Goal: Browse casually

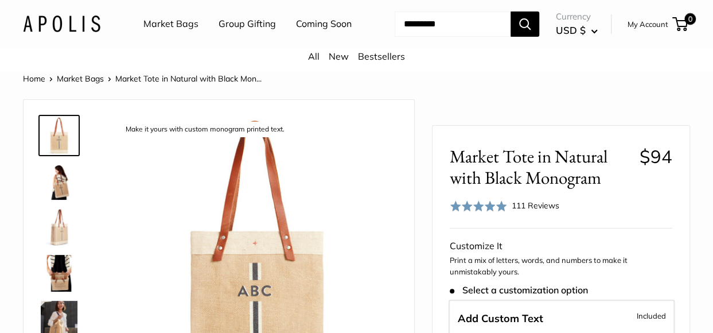
click at [193, 26] on link "Market Bags" at bounding box center [170, 23] width 55 height 17
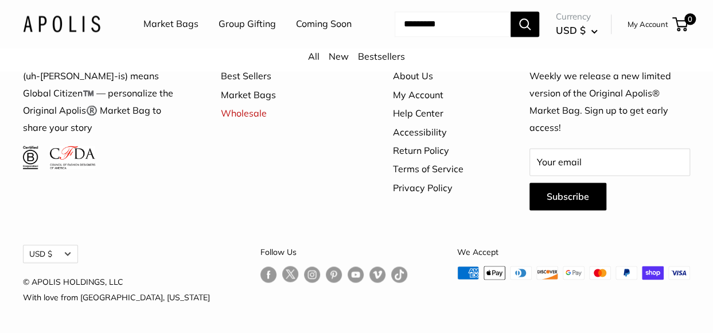
scroll to position [3210, 0]
click at [304, 274] on link "Follow us on Instagram" at bounding box center [312, 274] width 16 height 17
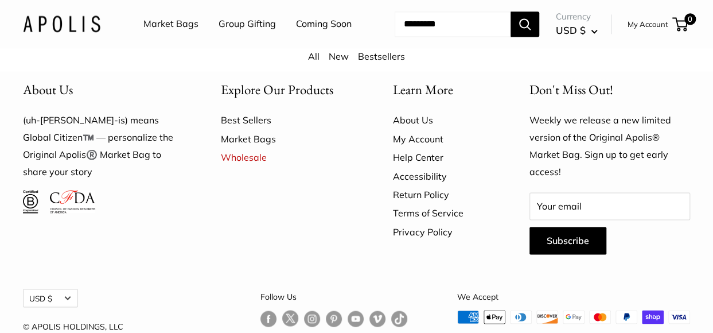
scroll to position [3155, 0]
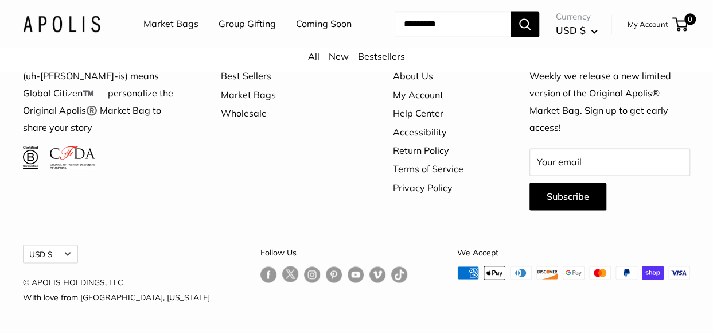
click at [253, 122] on link "Wholesale" at bounding box center [287, 113] width 132 height 18
click at [364, 62] on link "Bestsellers" at bounding box center [381, 55] width 47 height 11
